Goal: Information Seeking & Learning: Compare options

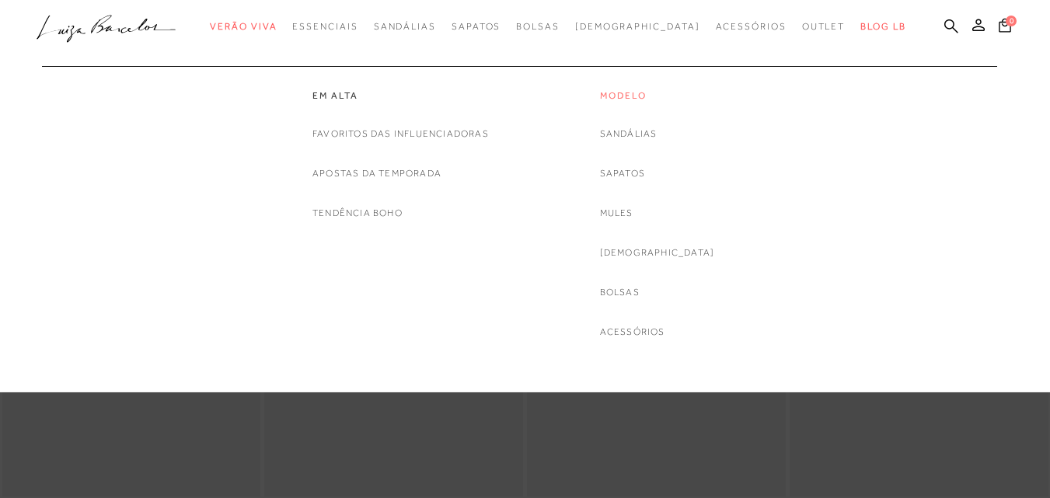
click at [649, 94] on link "Modelo" at bounding box center [657, 95] width 115 height 13
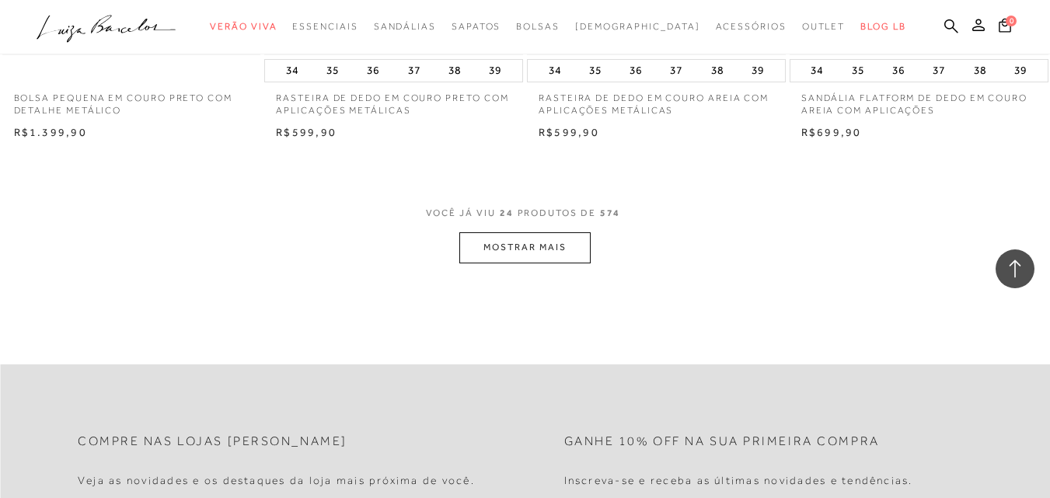
scroll to position [2952, 0]
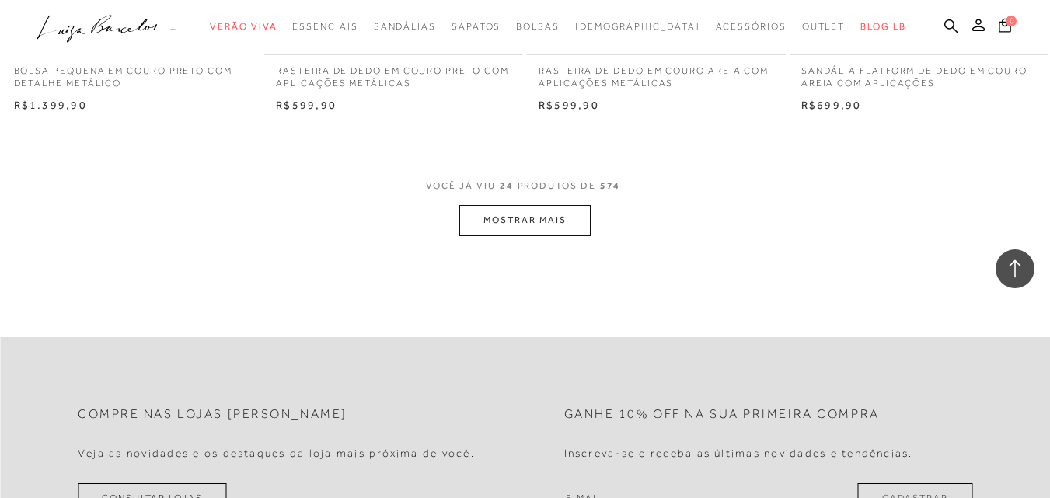
click at [478, 221] on button "MOSTRAR MAIS" at bounding box center [524, 220] width 131 height 30
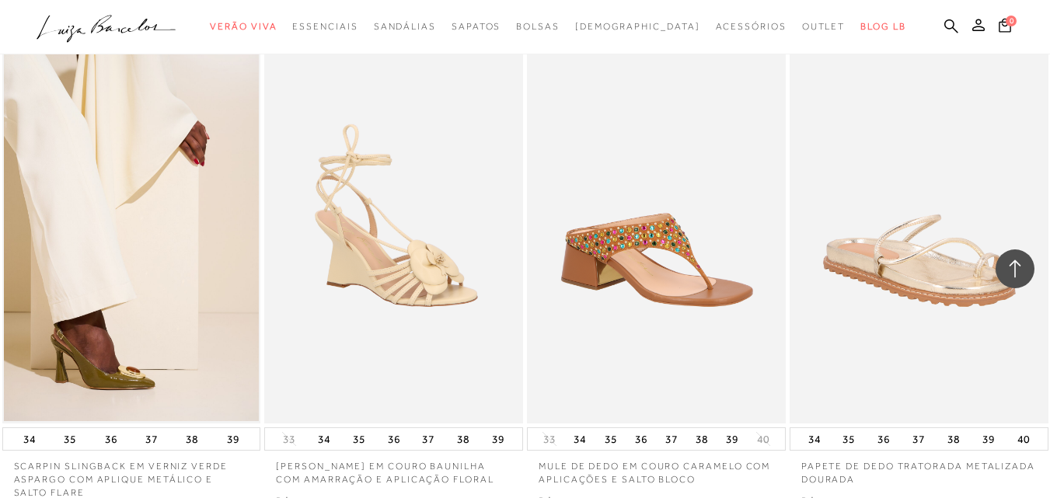
scroll to position [5826, 0]
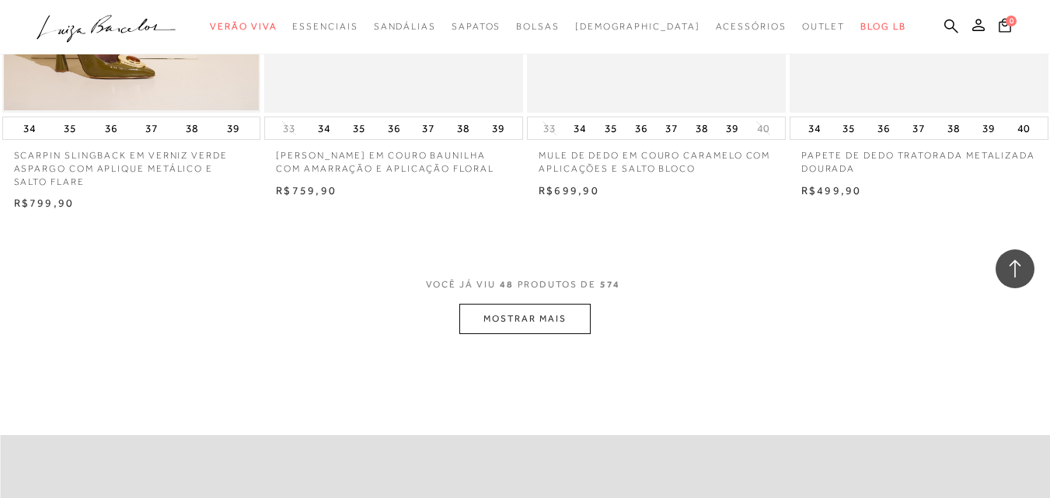
click at [470, 327] on button "MOSTRAR MAIS" at bounding box center [524, 319] width 131 height 30
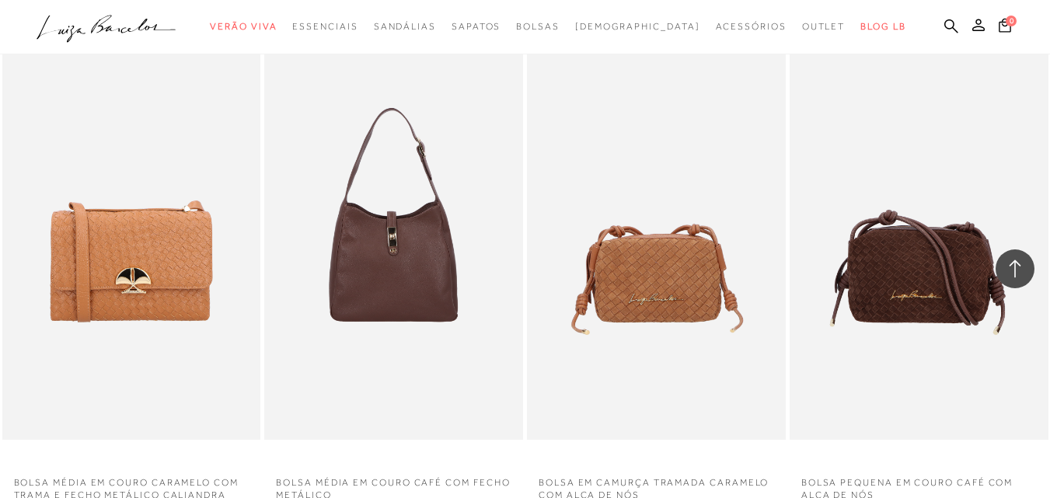
scroll to position [8701, 0]
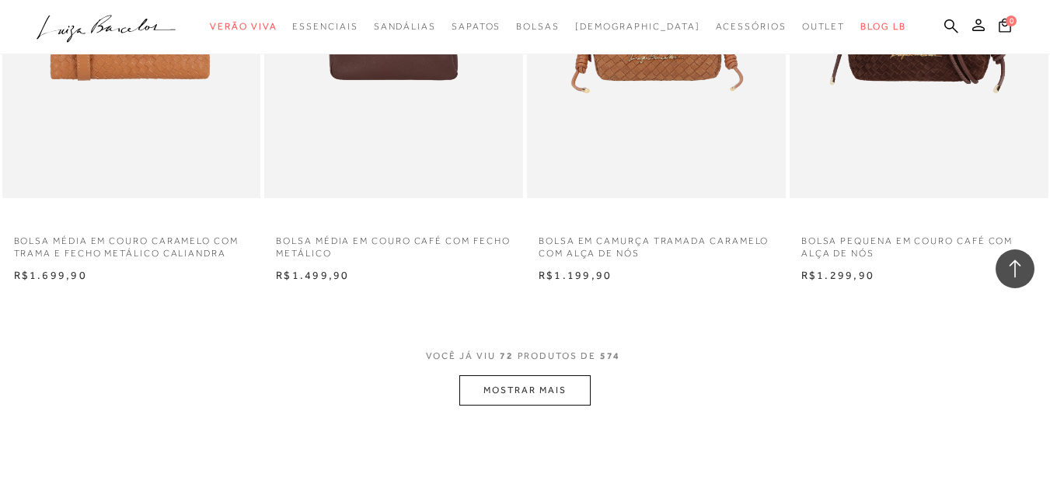
click at [527, 384] on button "MOSTRAR MAIS" at bounding box center [524, 390] width 131 height 30
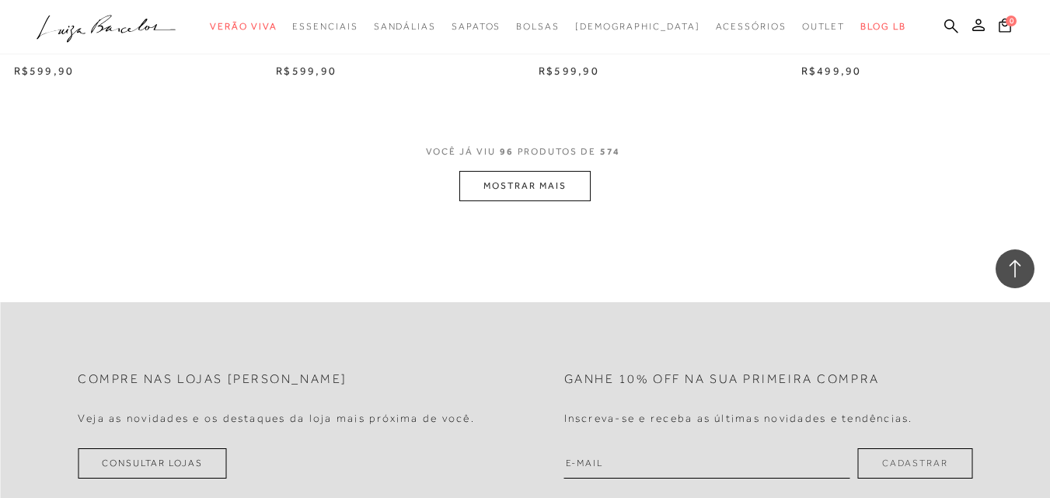
scroll to position [11808, 0]
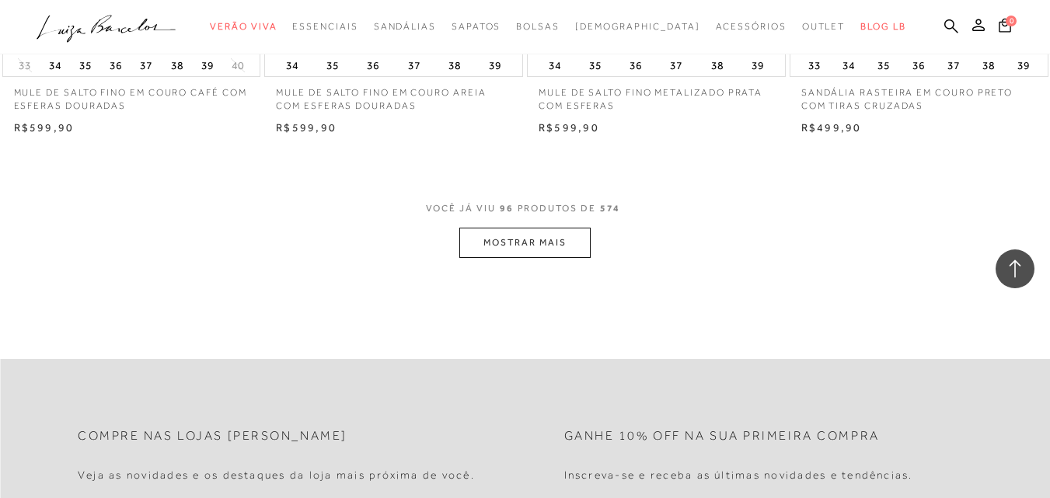
click at [514, 233] on button "MOSTRAR MAIS" at bounding box center [524, 243] width 131 height 30
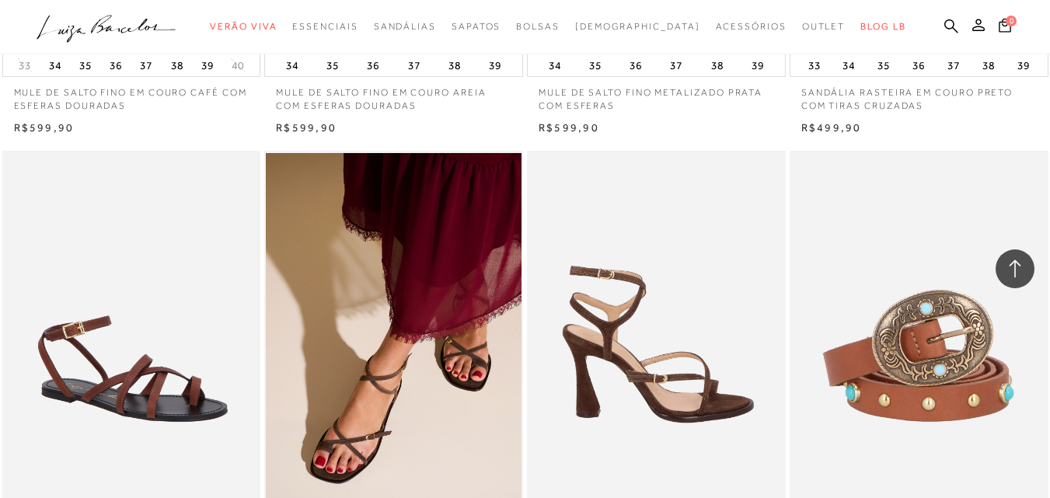
click at [718, 413] on img at bounding box center [656, 345] width 257 height 388
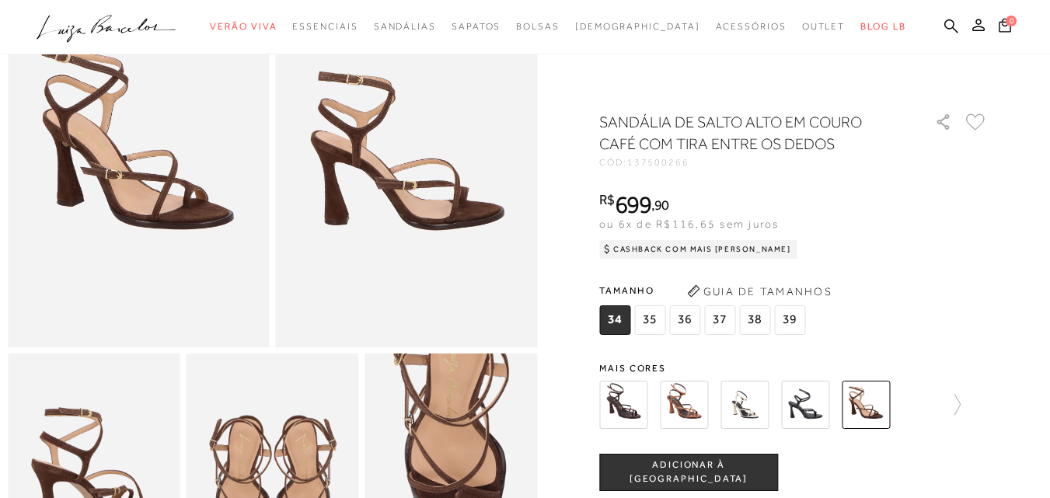
click at [698, 416] on img at bounding box center [684, 405] width 48 height 48
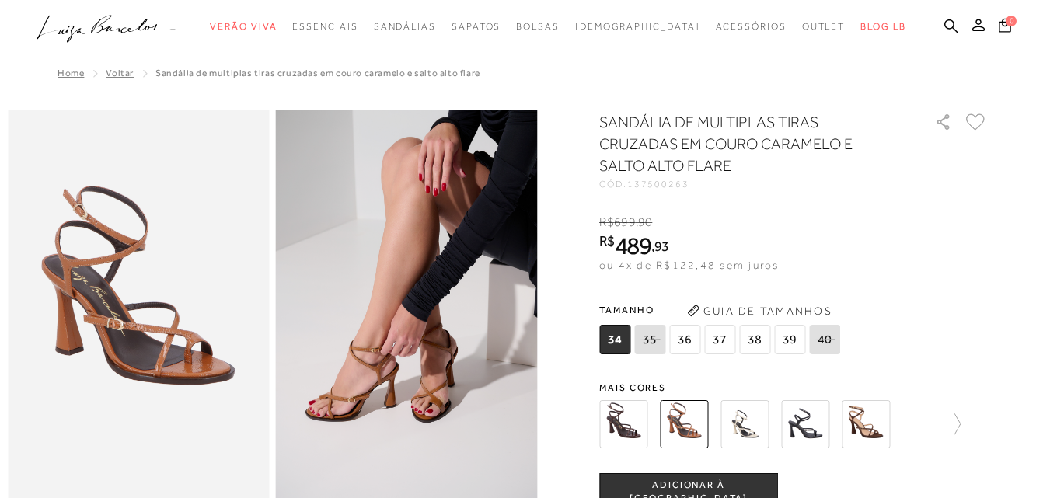
click at [971, 418] on div at bounding box center [793, 423] width 388 height 57
click at [958, 423] on icon at bounding box center [949, 424] width 22 height 22
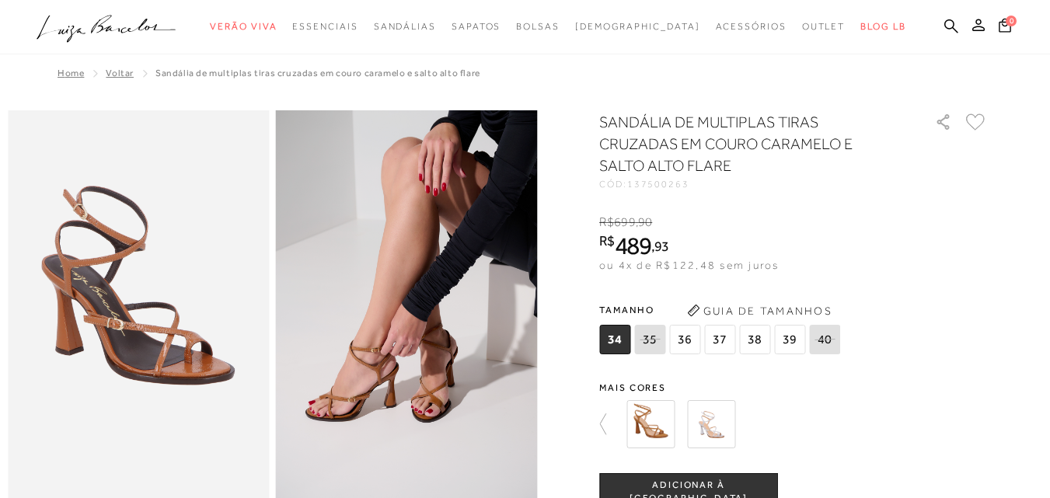
click at [642, 433] on img at bounding box center [650, 424] width 48 height 48
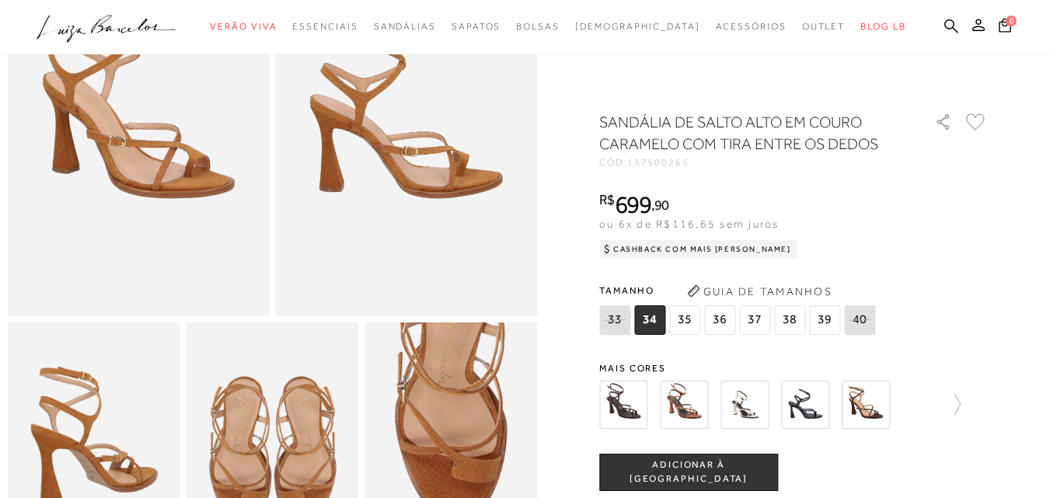
scroll to position [155, 0]
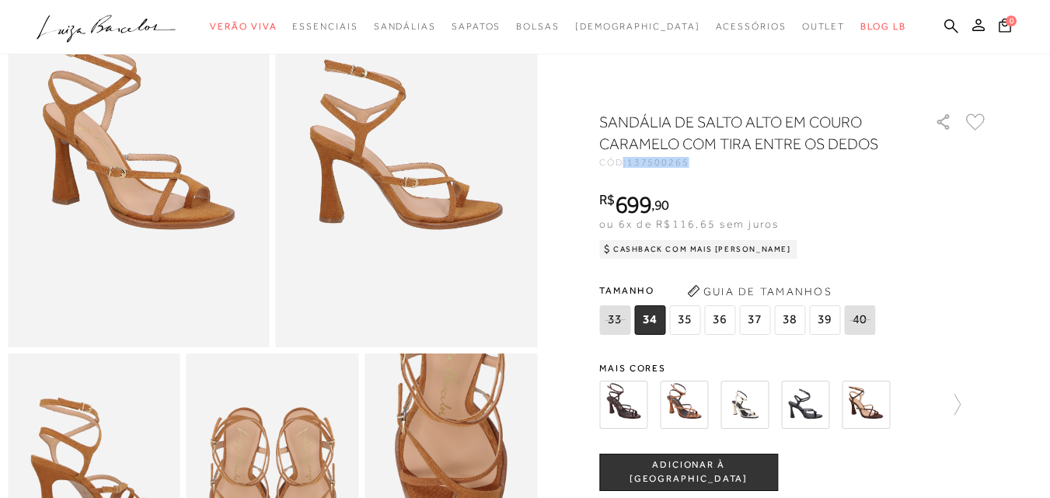
drag, startPoint x: 702, startPoint y: 159, endPoint x: 606, endPoint y: 162, distance: 96.4
click at [606, 162] on div "CÓD: 137500265" at bounding box center [754, 162] width 311 height 9
copy div "CÓD: 137500265"
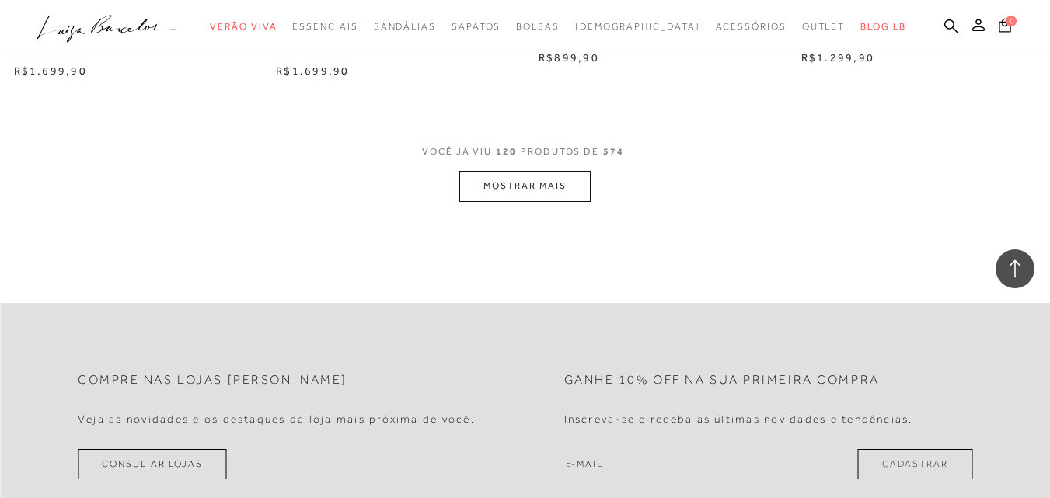
scroll to position [14682, 0]
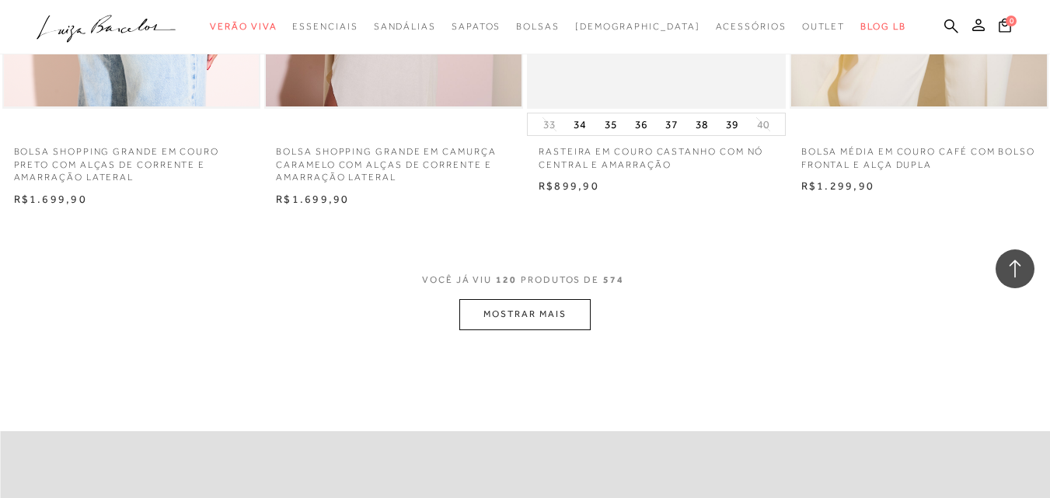
click at [503, 322] on button "MOSTRAR MAIS" at bounding box center [524, 314] width 131 height 30
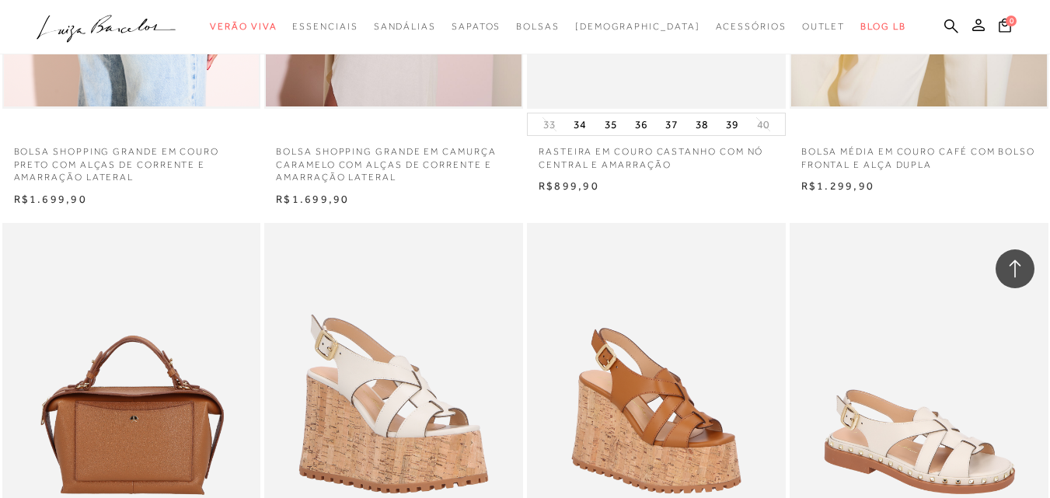
scroll to position [14838, 0]
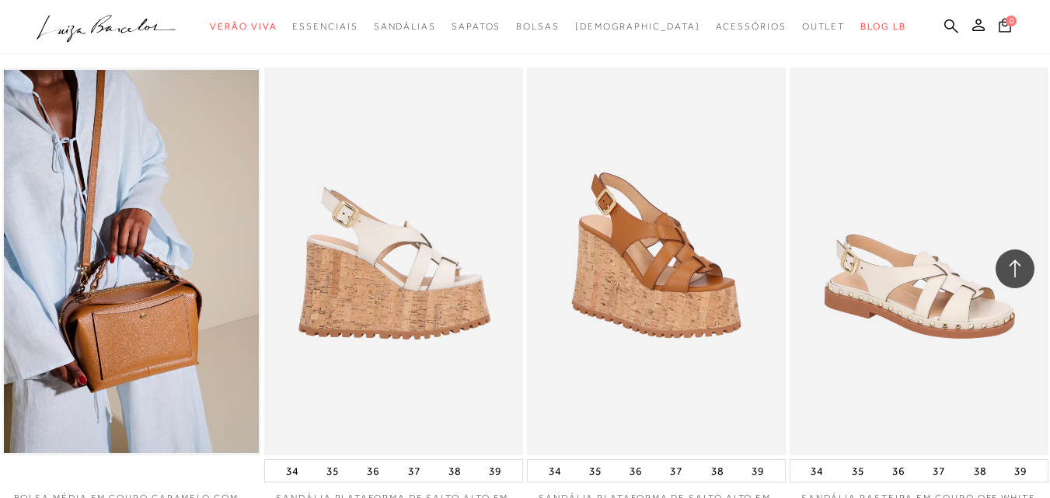
click at [373, 374] on img at bounding box center [394, 262] width 257 height 388
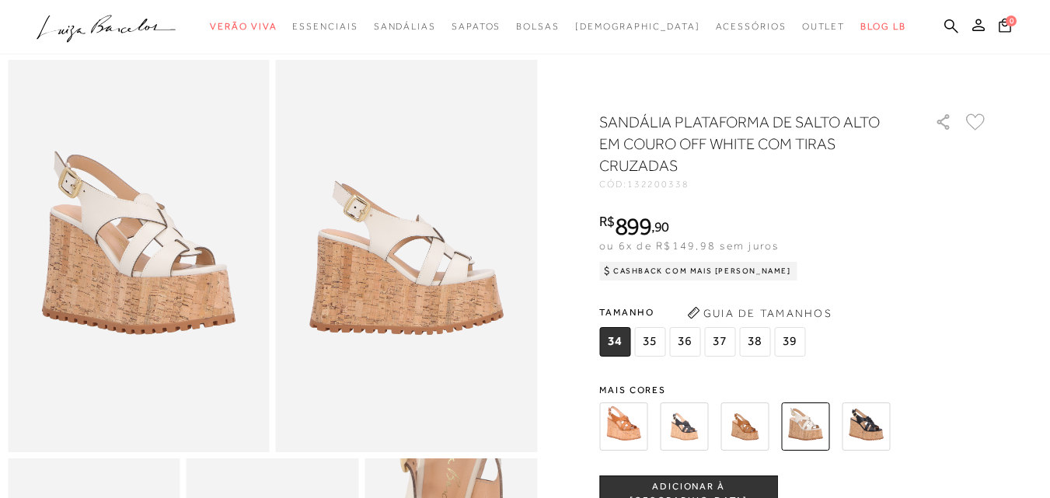
scroll to position [78, 0]
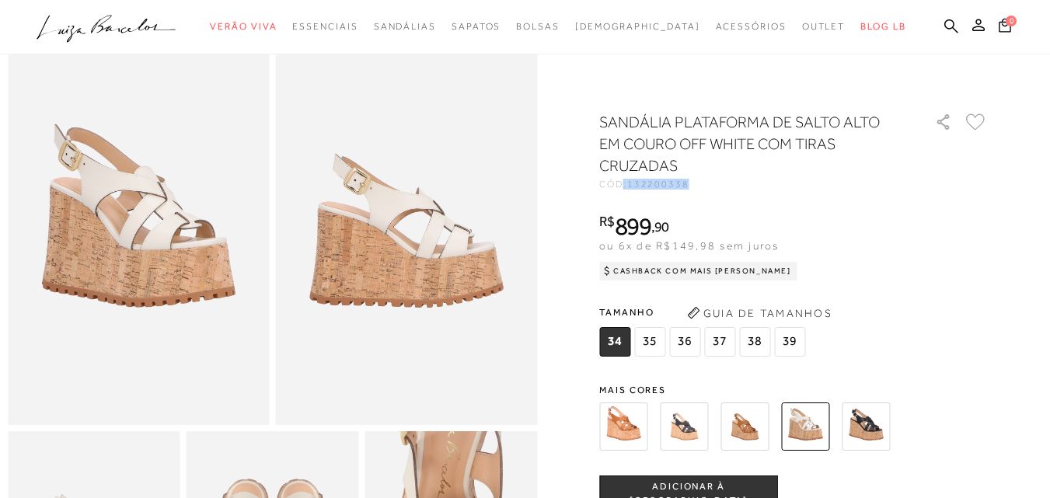
drag, startPoint x: 692, startPoint y: 185, endPoint x: 604, endPoint y: 185, distance: 87.8
click at [604, 185] on div "CÓD: 132200338" at bounding box center [754, 183] width 311 height 9
copy div "CÓD: 132200338"
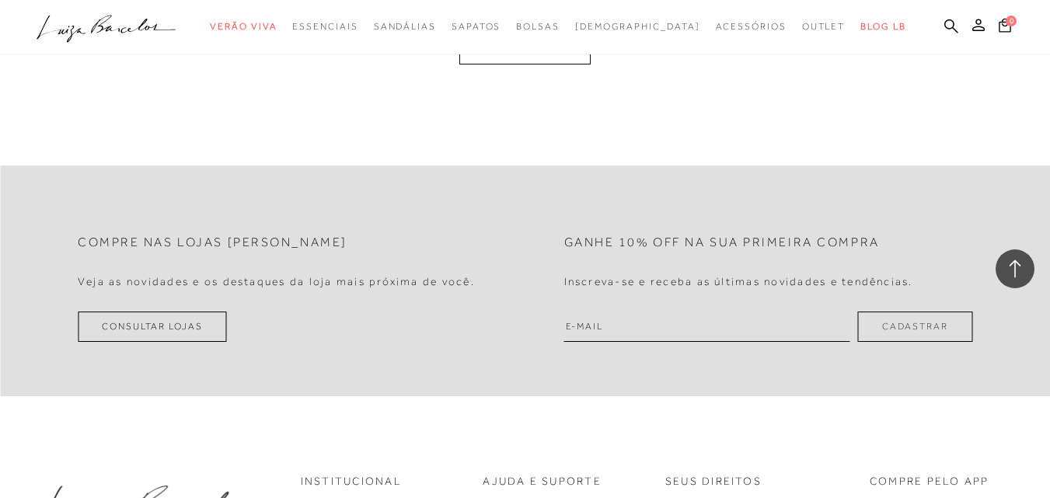
scroll to position [2952, 0]
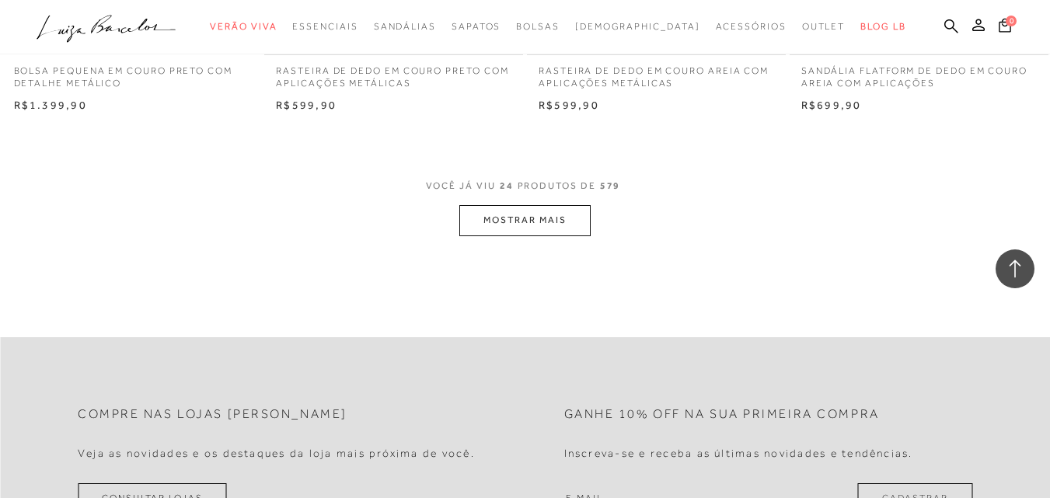
click at [502, 215] on button "MOSTRAR MAIS" at bounding box center [524, 220] width 131 height 30
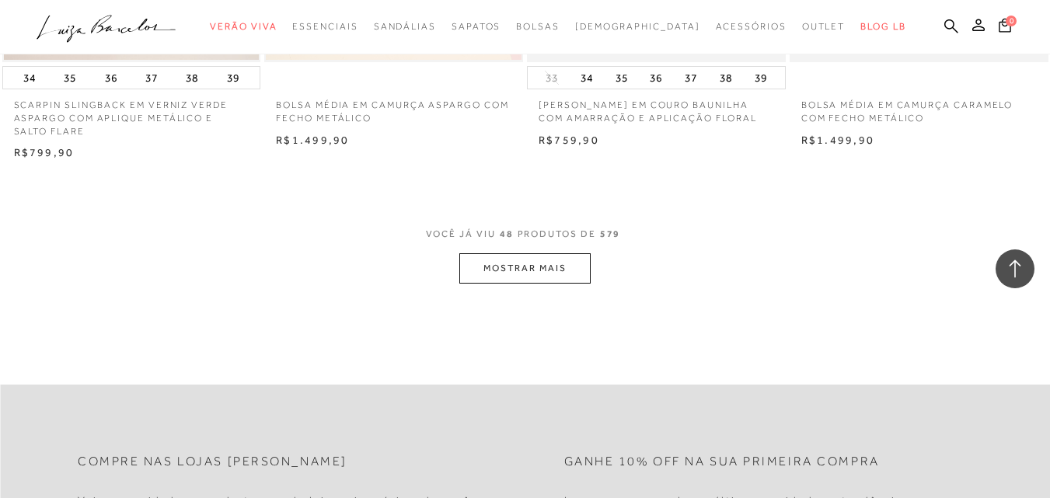
scroll to position [5875, 0]
click at [578, 273] on button "MOSTRAR MAIS" at bounding box center [524, 270] width 131 height 30
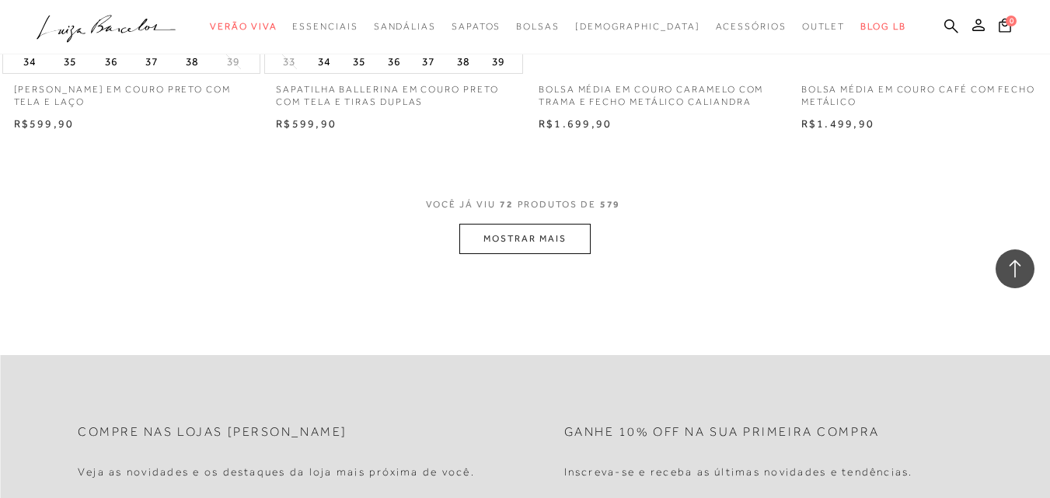
scroll to position [8983, 0]
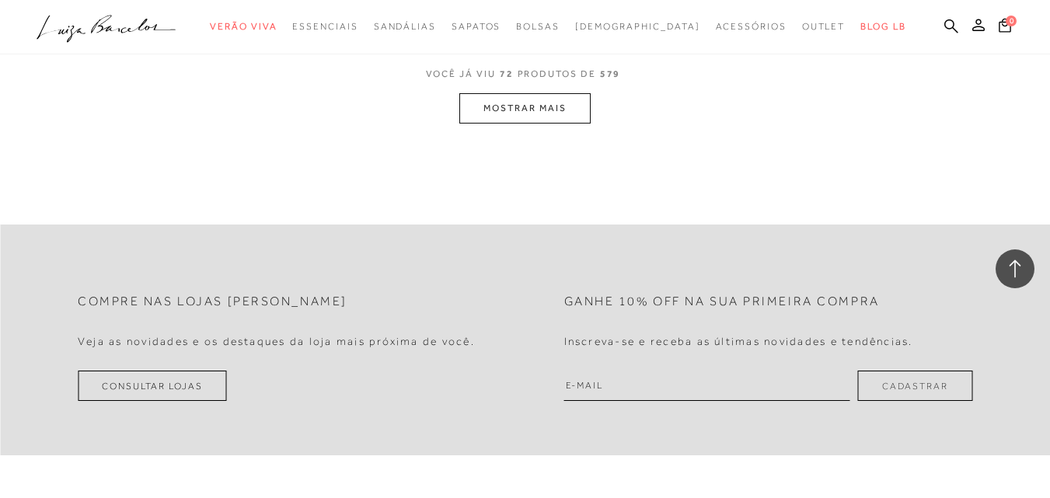
click at [511, 117] on button "MOSTRAR MAIS" at bounding box center [524, 108] width 131 height 30
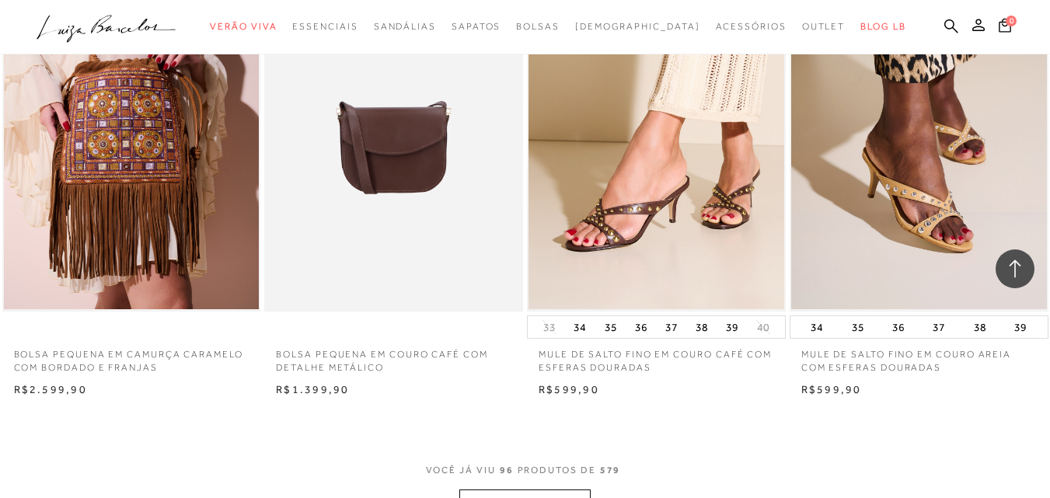
scroll to position [11935, 0]
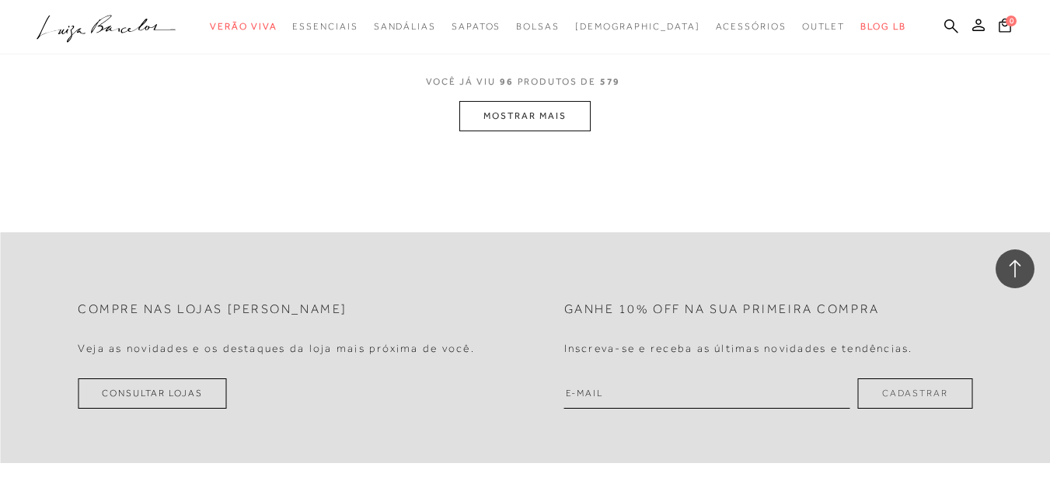
click at [488, 120] on button "MOSTRAR MAIS" at bounding box center [524, 116] width 131 height 30
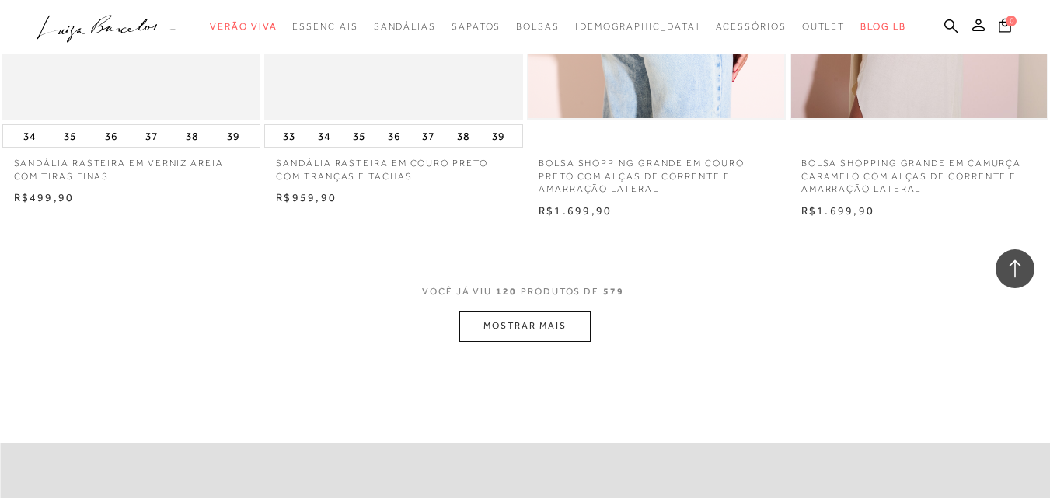
scroll to position [14653, 0]
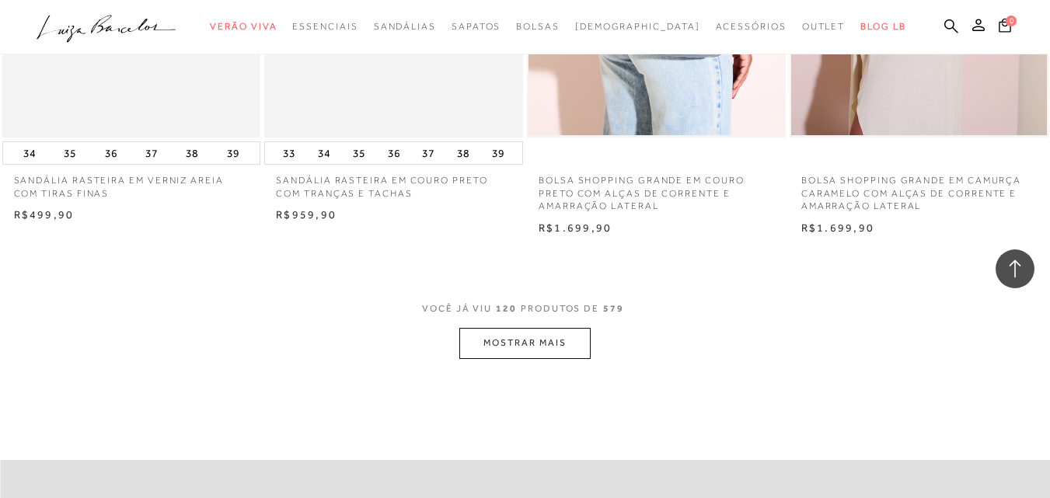
click at [495, 351] on button "MOSTRAR MAIS" at bounding box center [524, 343] width 131 height 30
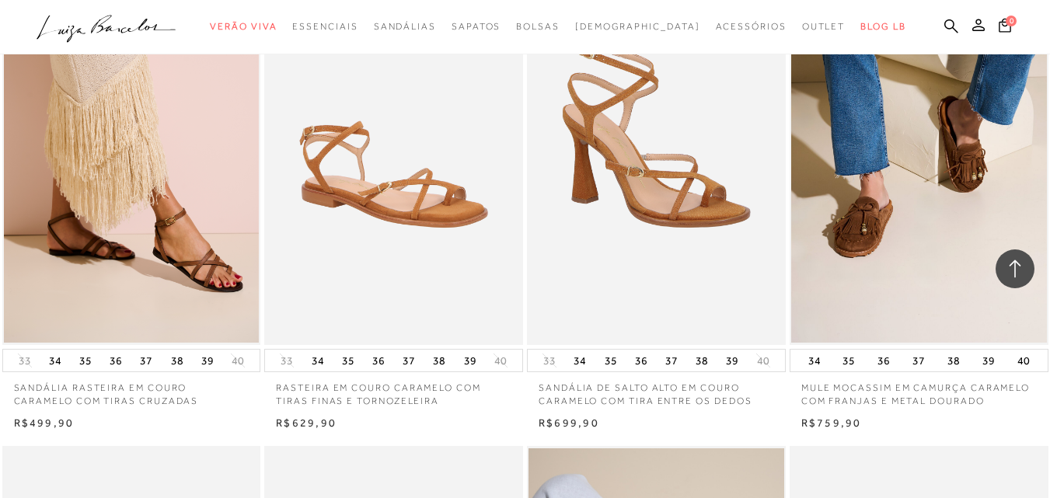
scroll to position [16906, 0]
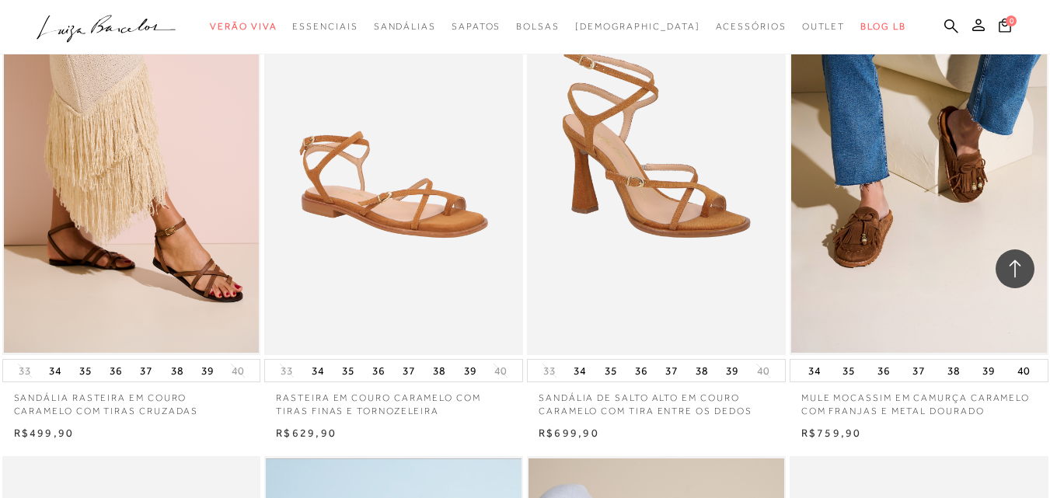
click at [938, 395] on p "MULE MOCASSIM EM CAMURÇA CARAMELO COM FRANJAS E METAL DOURADO" at bounding box center [918, 400] width 259 height 36
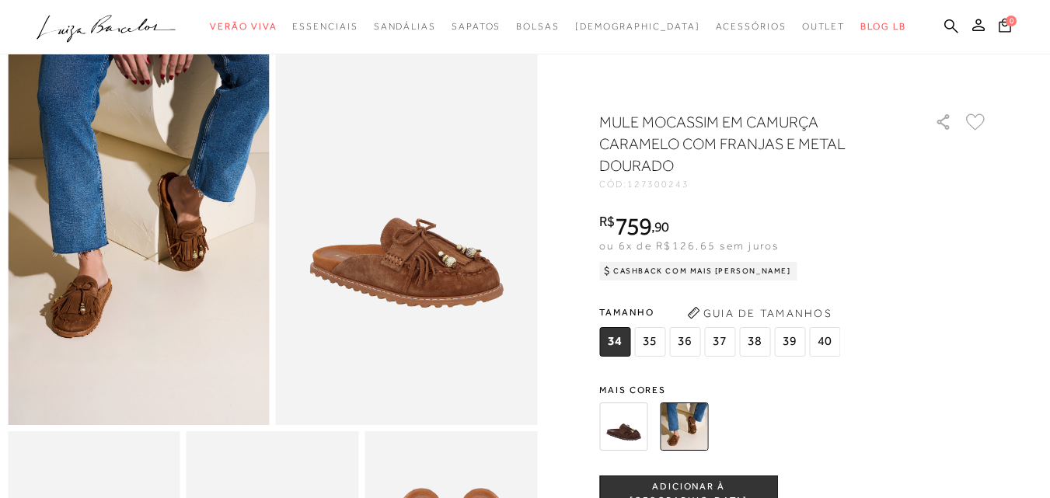
click at [637, 425] on img at bounding box center [623, 426] width 48 height 48
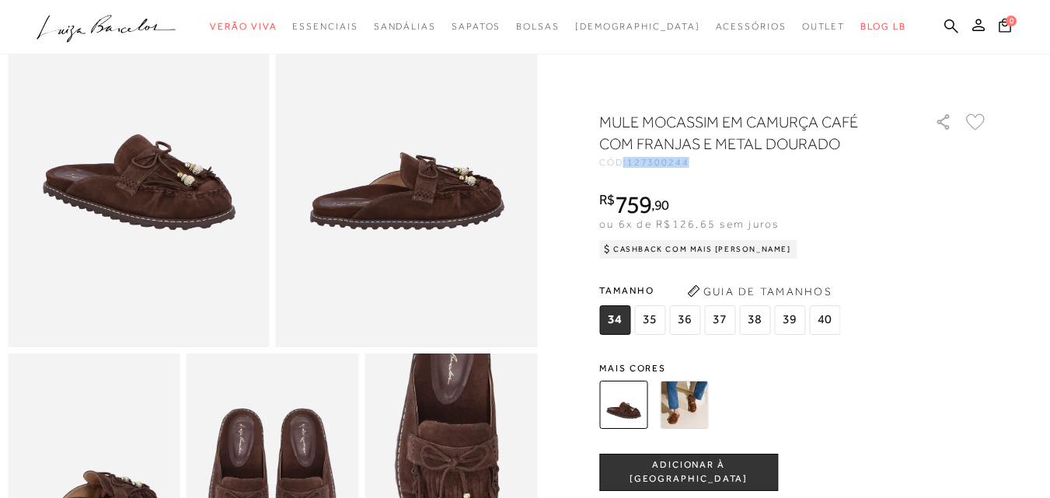
drag, startPoint x: 699, startPoint y: 163, endPoint x: 606, endPoint y: 157, distance: 93.4
click at [606, 158] on div "CÓD: 127300244" at bounding box center [754, 162] width 311 height 9
copy div "CÓD: 127300244"
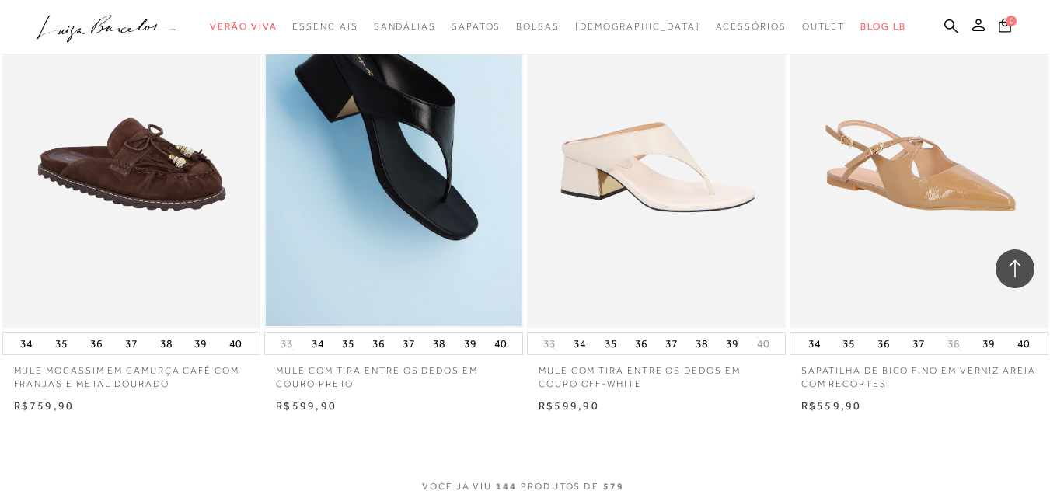
scroll to position [17487, 0]
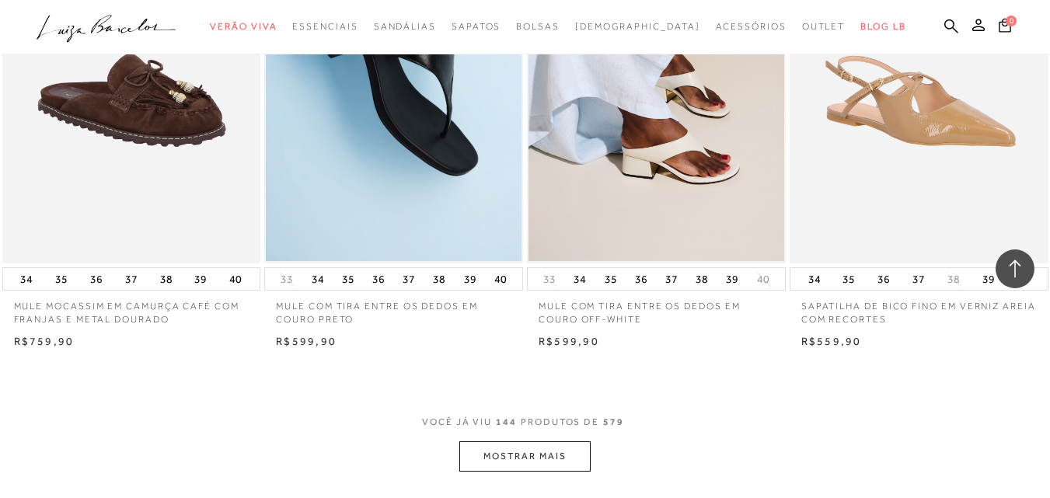
click at [555, 452] on button "MOSTRAR MAIS" at bounding box center [524, 456] width 131 height 30
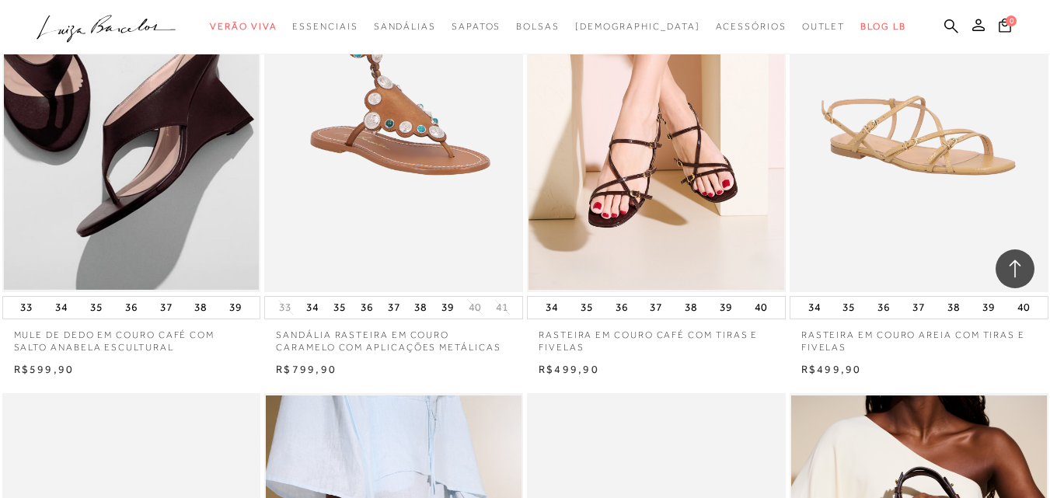
scroll to position [19429, 0]
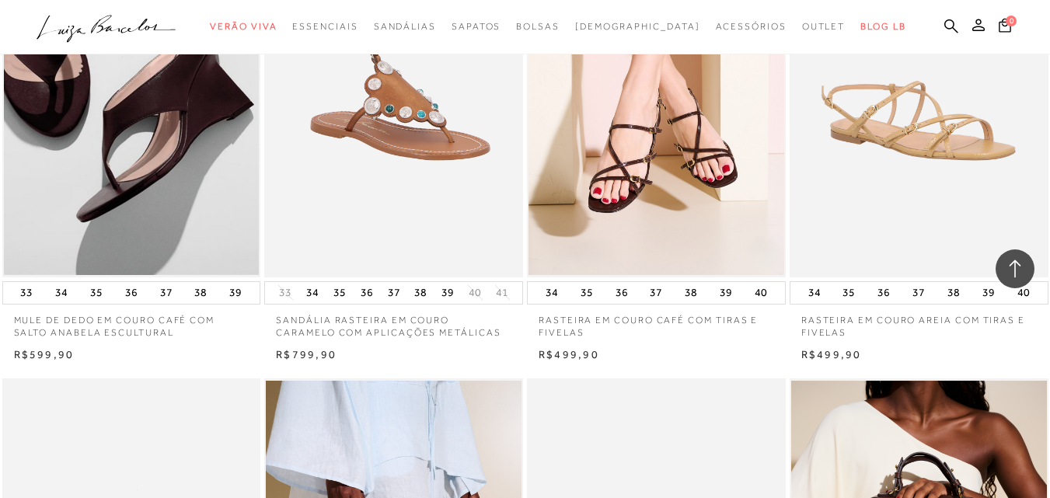
click at [152, 336] on p "MULE DE DEDO EM COURO CAFÉ COM SALTO ANABELA ESCULTURAL" at bounding box center [131, 323] width 259 height 36
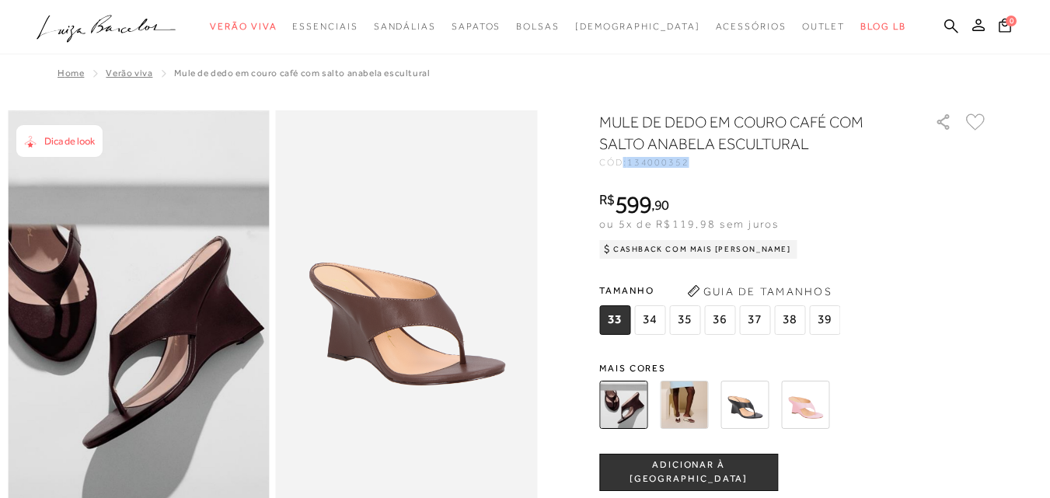
drag, startPoint x: 706, startPoint y: 161, endPoint x: 604, endPoint y: 166, distance: 102.7
copy div "CÓD: 134000352"
